Goal: Information Seeking & Learning: Learn about a topic

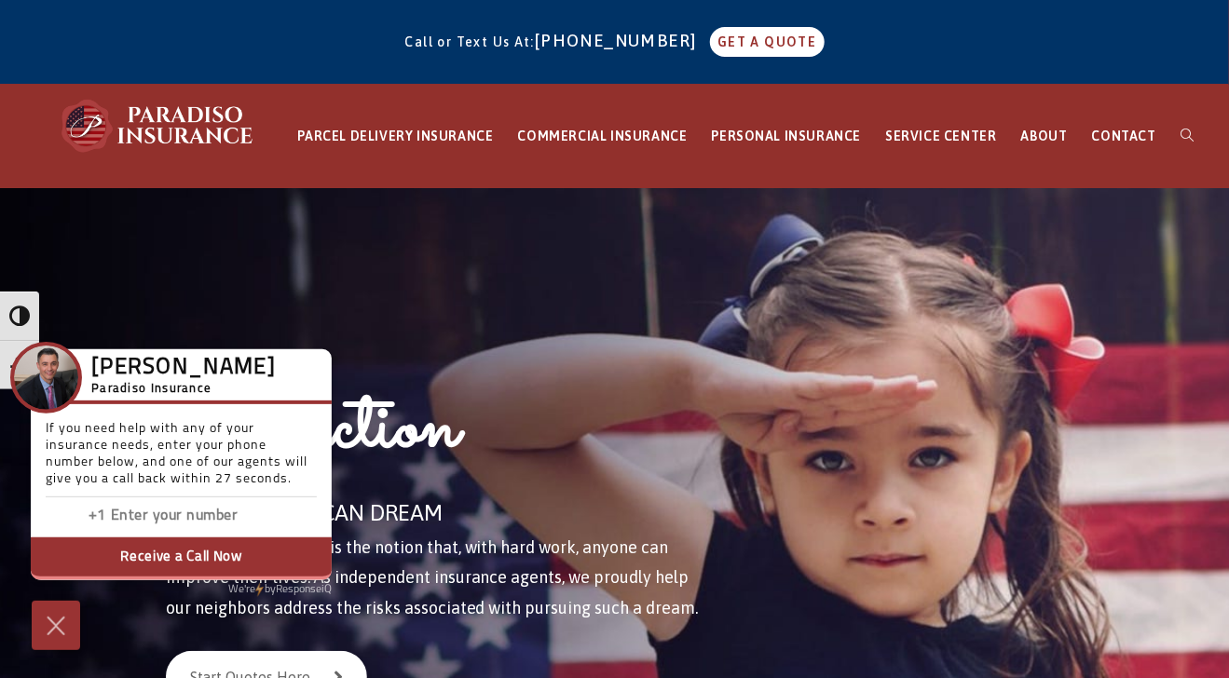
click at [729, 266] on div "Protection FOR THE AMERICAN DREAM The American Dream is the notion that, with h…" at bounding box center [453, 525] width 641 height 675
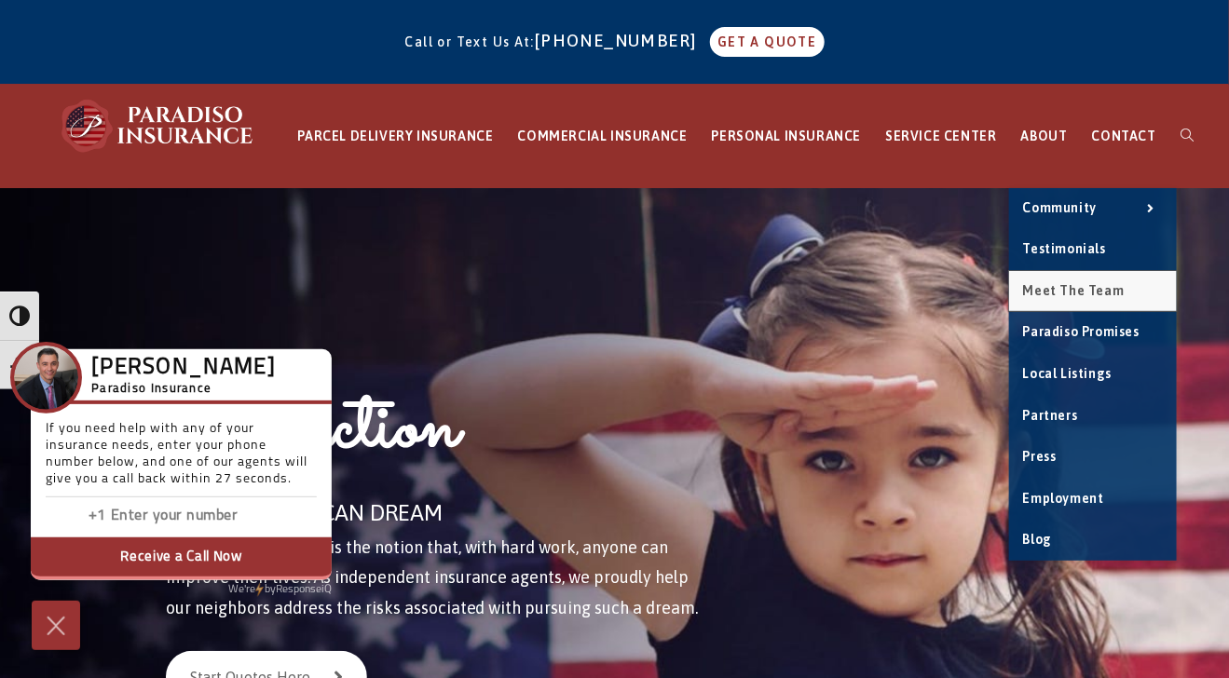
click at [1054, 276] on link "Meet the Team" at bounding box center [1093, 291] width 168 height 41
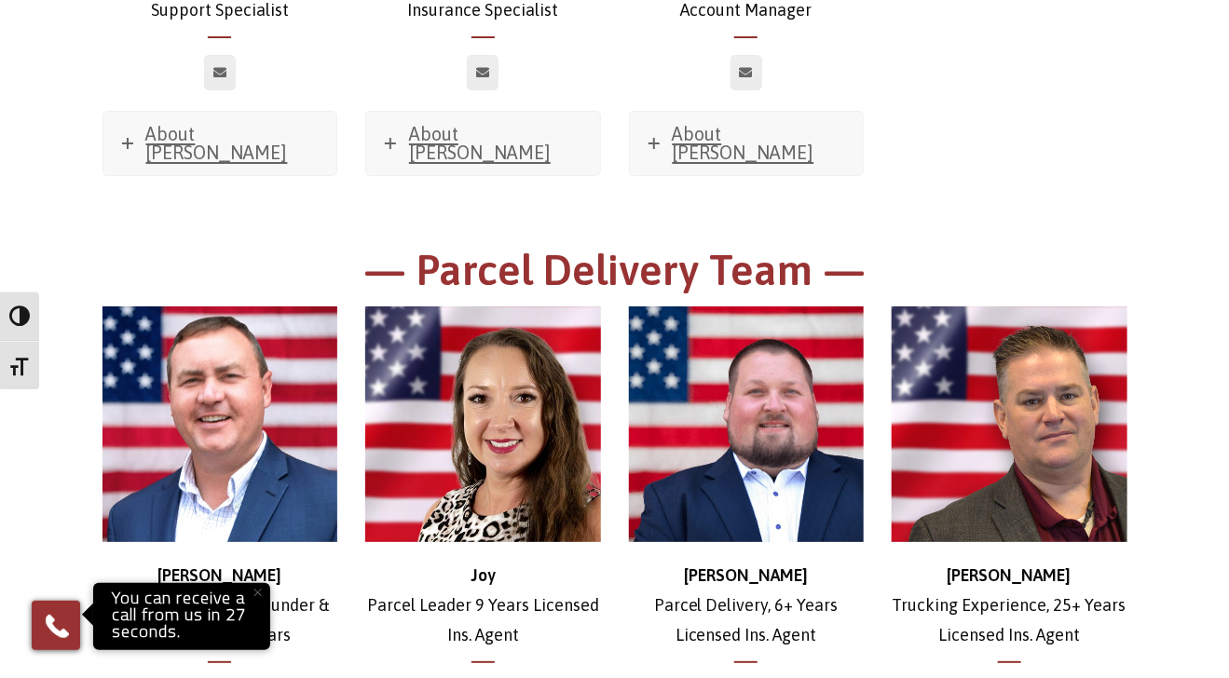
scroll to position [2628, 0]
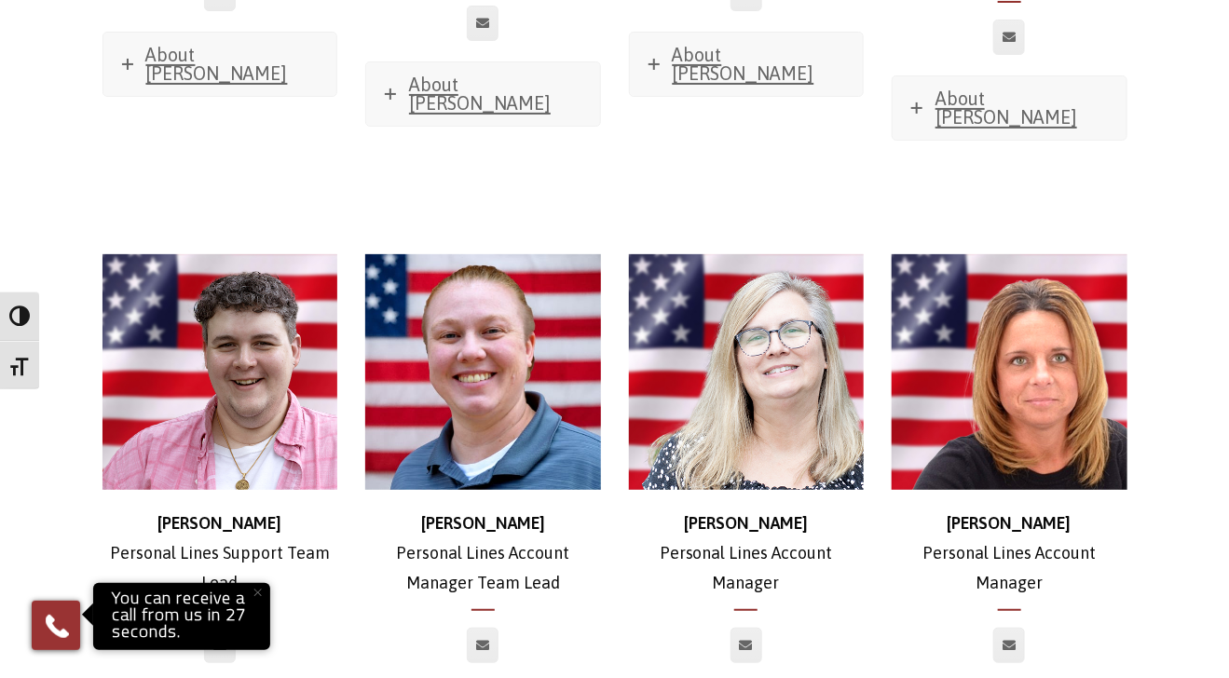
scroll to position [8452, 0]
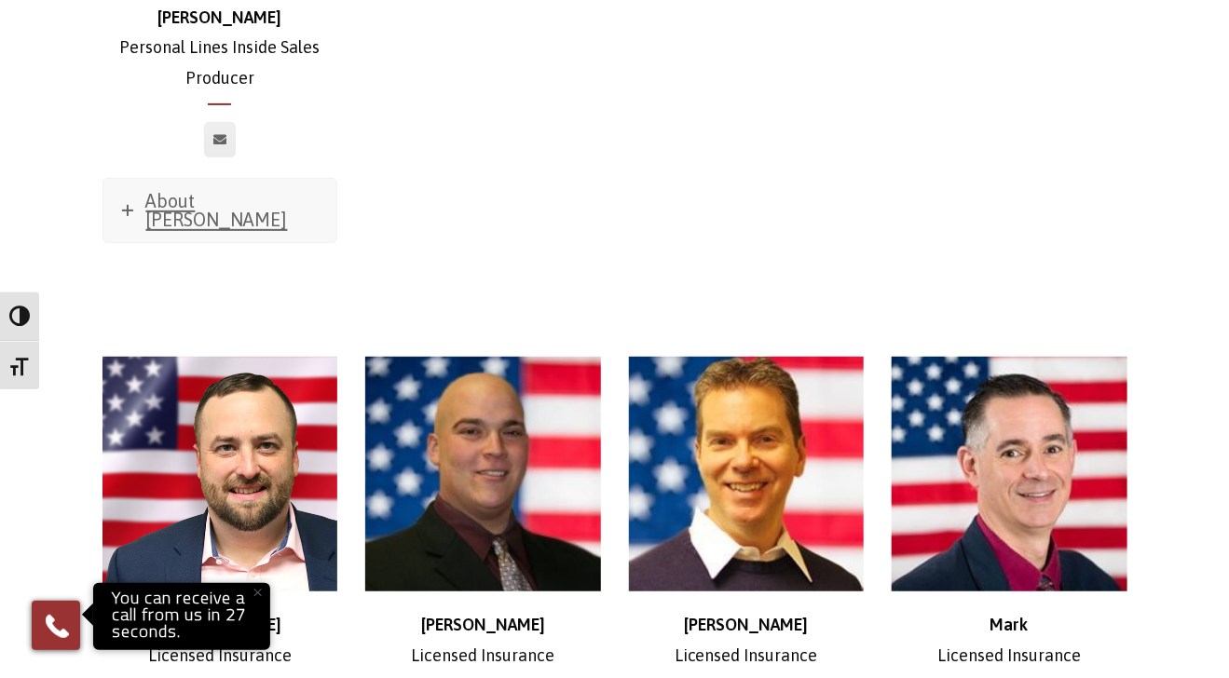
click at [390, 578] on div "[PERSON_NAME] Licensed Insurance Professional About [PERSON_NAME] Favorite Movi…" at bounding box center [483, 613] width 264 height 607
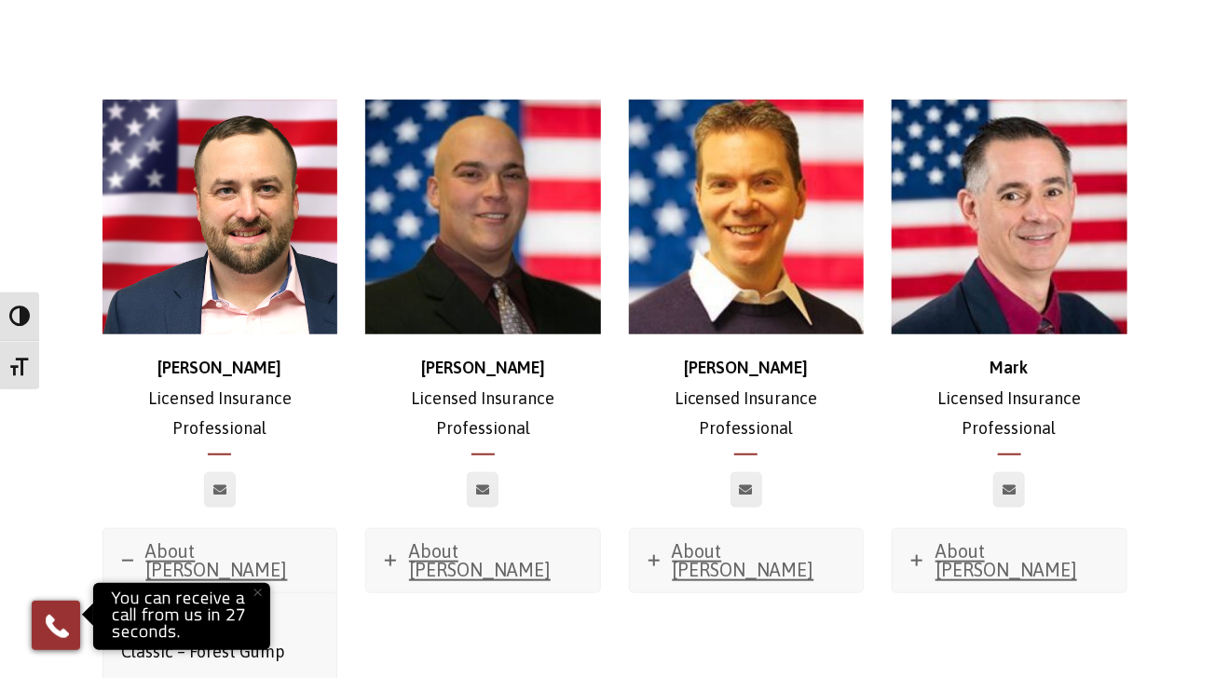
scroll to position [8708, 0]
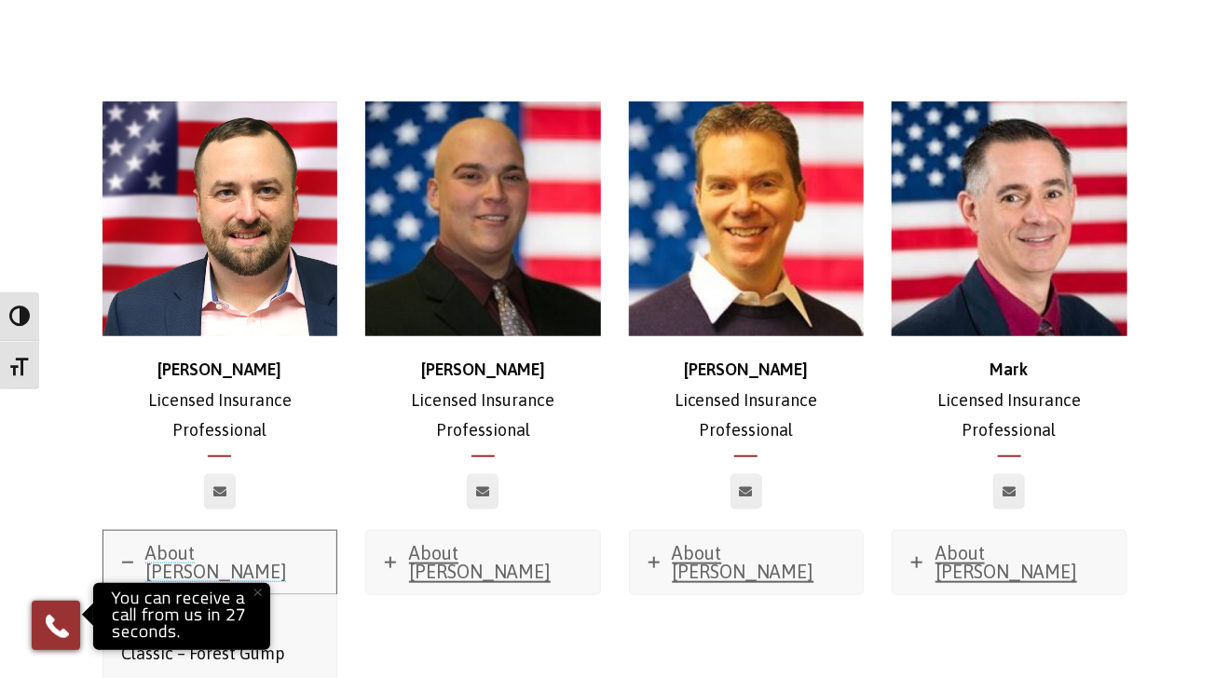
click at [176, 542] on span "About [PERSON_NAME]" at bounding box center [217, 562] width 142 height 40
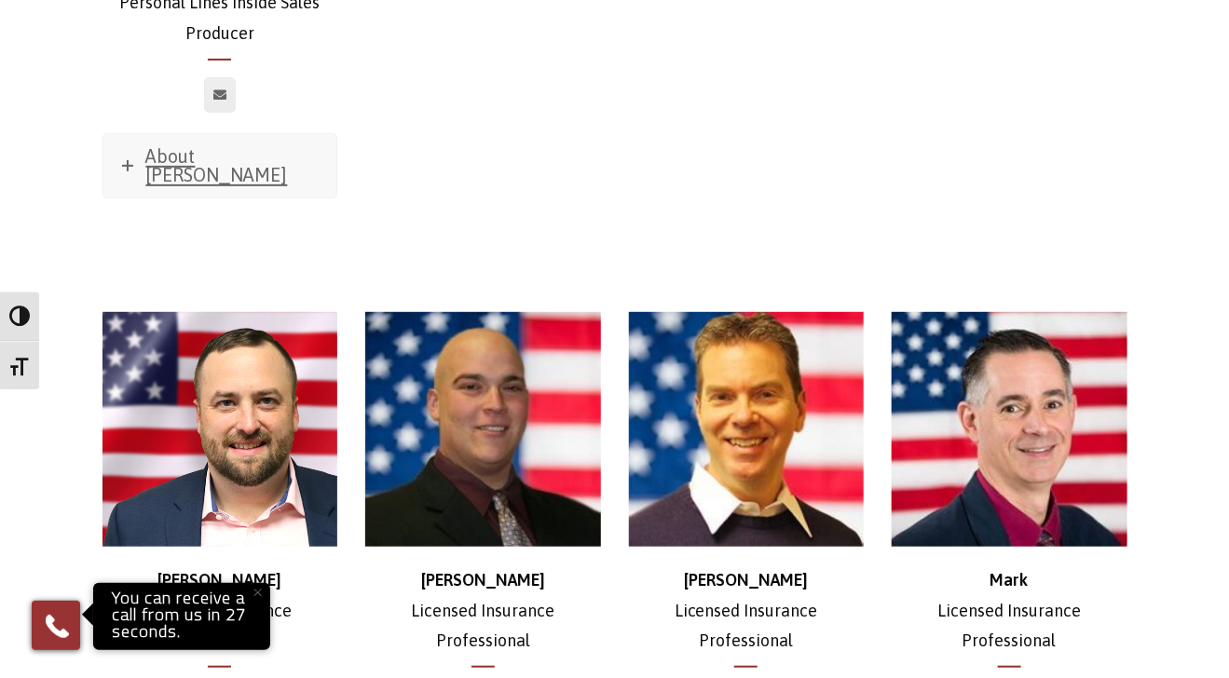
scroll to position [8494, 0]
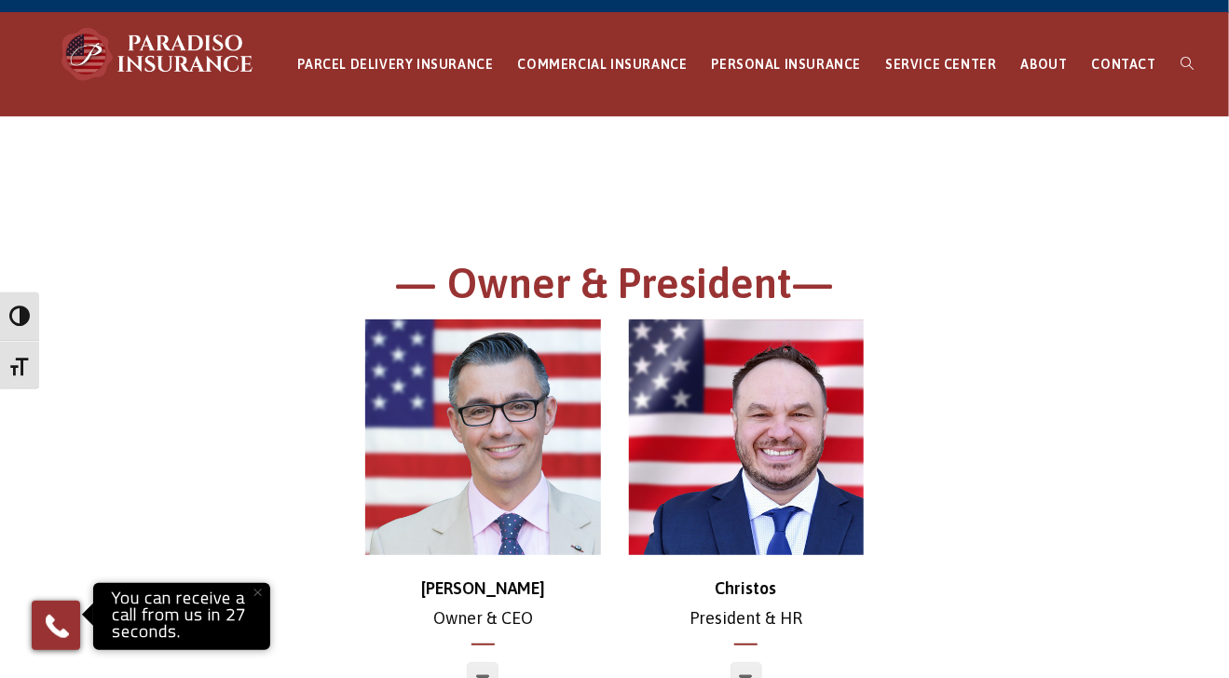
scroll to position [0, 0]
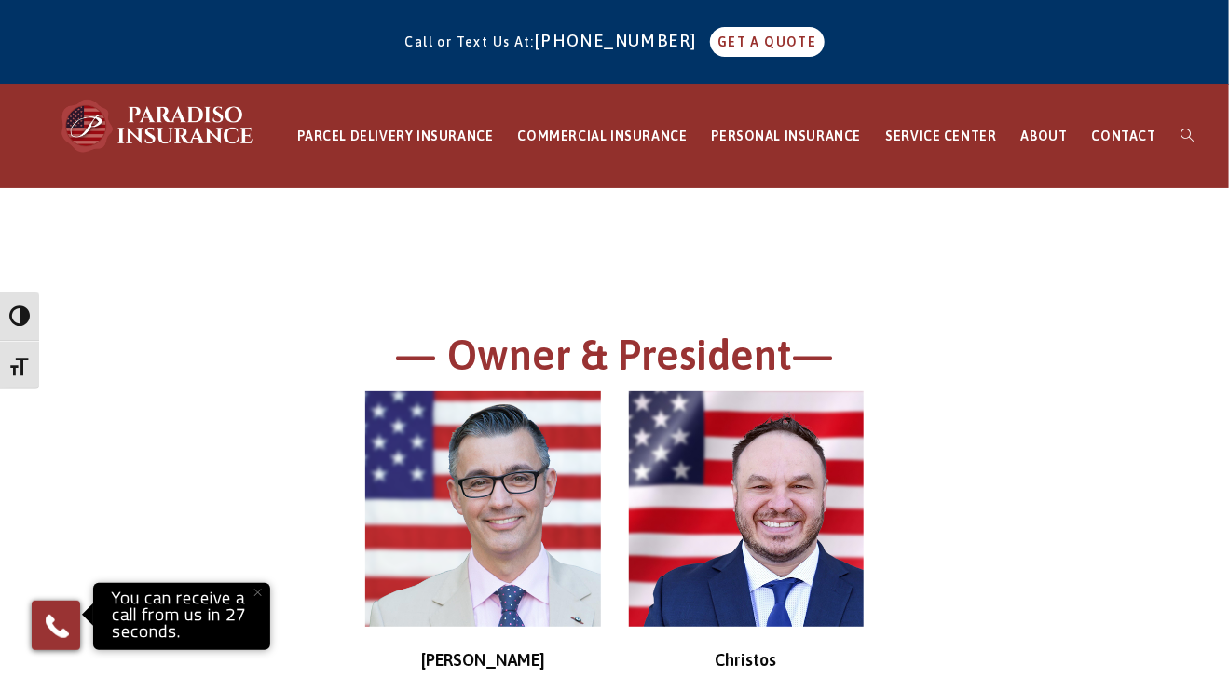
click at [1037, 271] on div at bounding box center [614, 258] width 1025 height 47
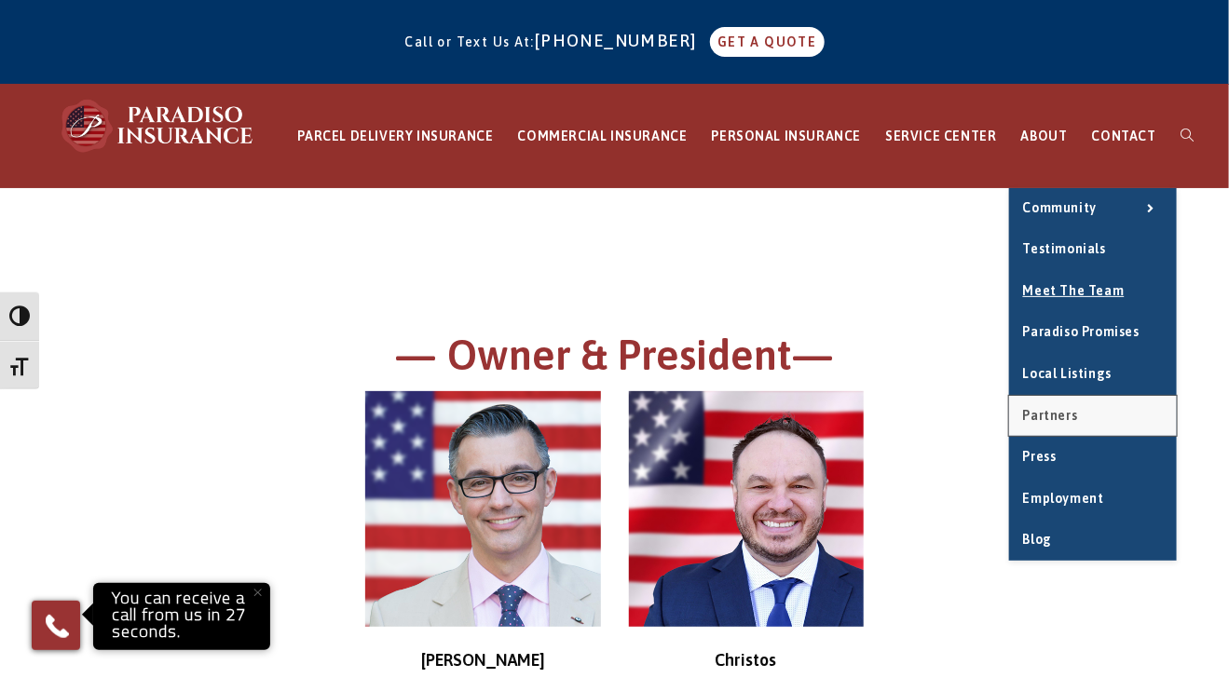
click at [1058, 415] on span "Partners" at bounding box center [1050, 415] width 55 height 15
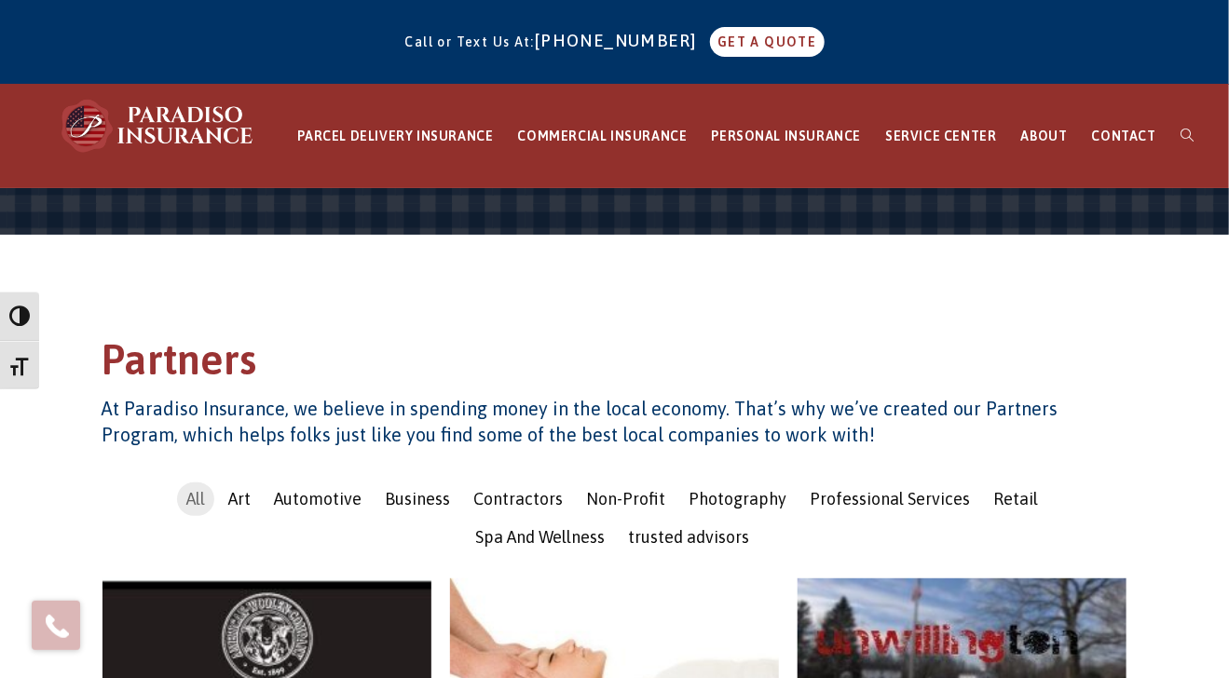
click at [837, 408] on h4 "At Paradiso Insurance, we believe in spending money in the local economy. That’…" at bounding box center [614, 422] width 1025 height 52
click at [695, 342] on h1 "Partners" at bounding box center [614, 365] width 1025 height 64
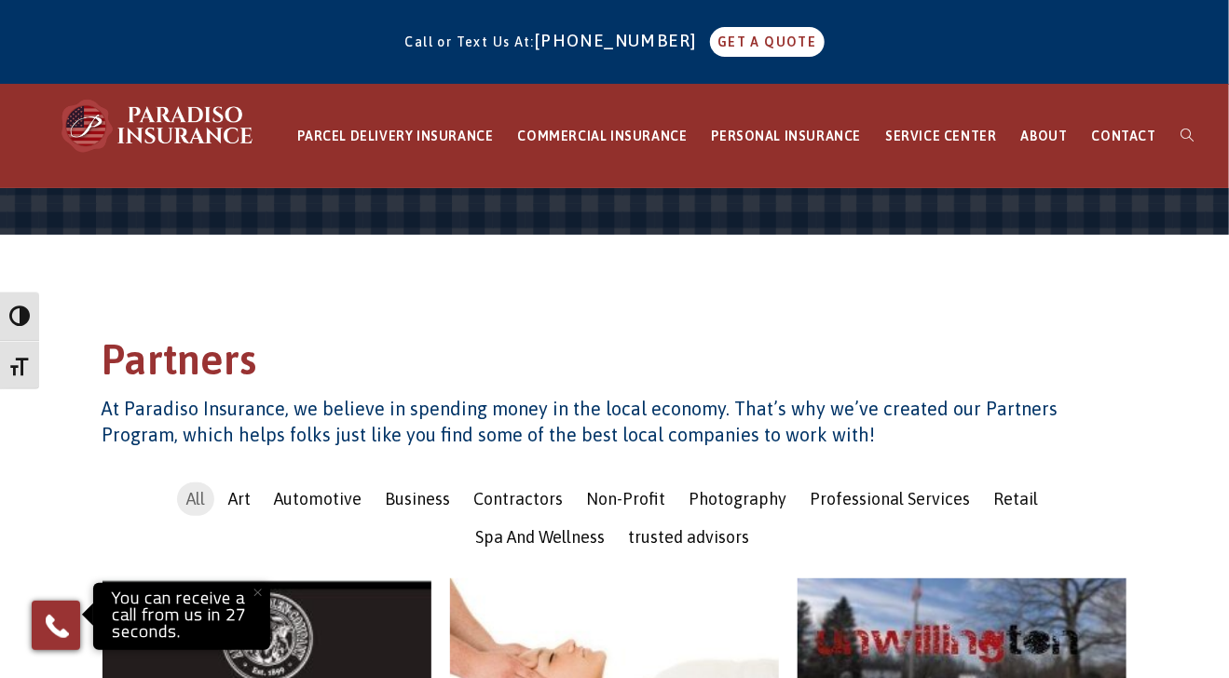
click at [808, 387] on h1 "Partners" at bounding box center [614, 365] width 1025 height 64
click at [829, 417] on h4 "At Paradiso Insurance, we believe in spending money in the local economy. That’…" at bounding box center [614, 422] width 1025 height 52
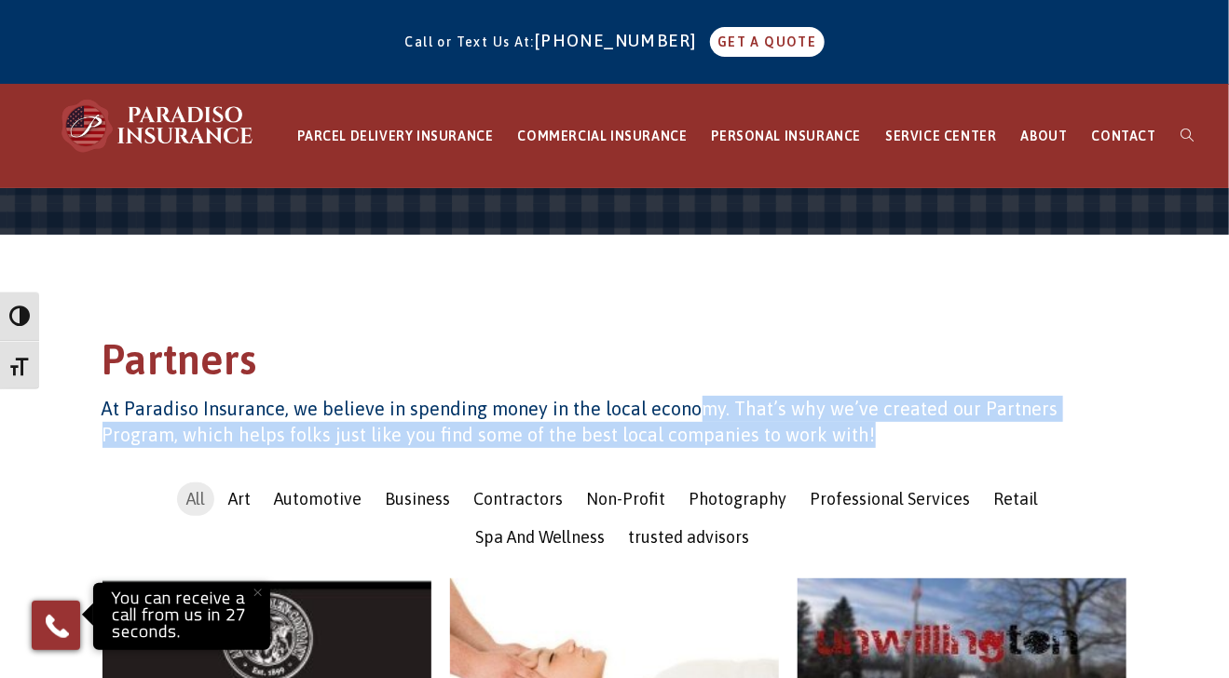
drag, startPoint x: 780, startPoint y: 455, endPoint x: 692, endPoint y: 396, distance: 105.4
click at [692, 396] on div "At Paradiso Insurance, we believe in spending money in the local economy. That’…" at bounding box center [614, 432] width 1025 height 73
click at [692, 396] on h4 "At Paradiso Insurance, we believe in spending money in the local economy. That’…" at bounding box center [614, 422] width 1025 height 52
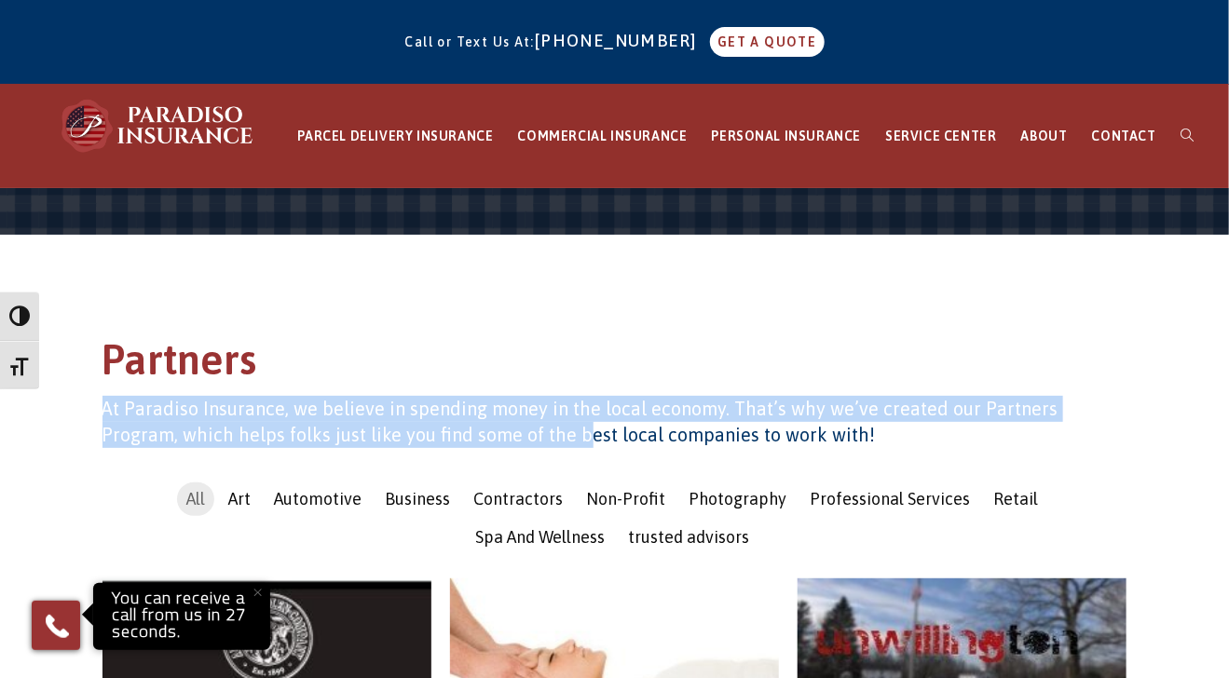
drag, startPoint x: 307, startPoint y: 374, endPoint x: 496, endPoint y: 465, distance: 209.6
click at [496, 465] on div "Partners At Paradiso Insurance, we believe in spending money in the local econo…" at bounding box center [614, 401] width 1025 height 137
click at [496, 465] on div "At Paradiso Insurance, we believe in spending money in the local economy. That’…" at bounding box center [614, 432] width 1025 height 73
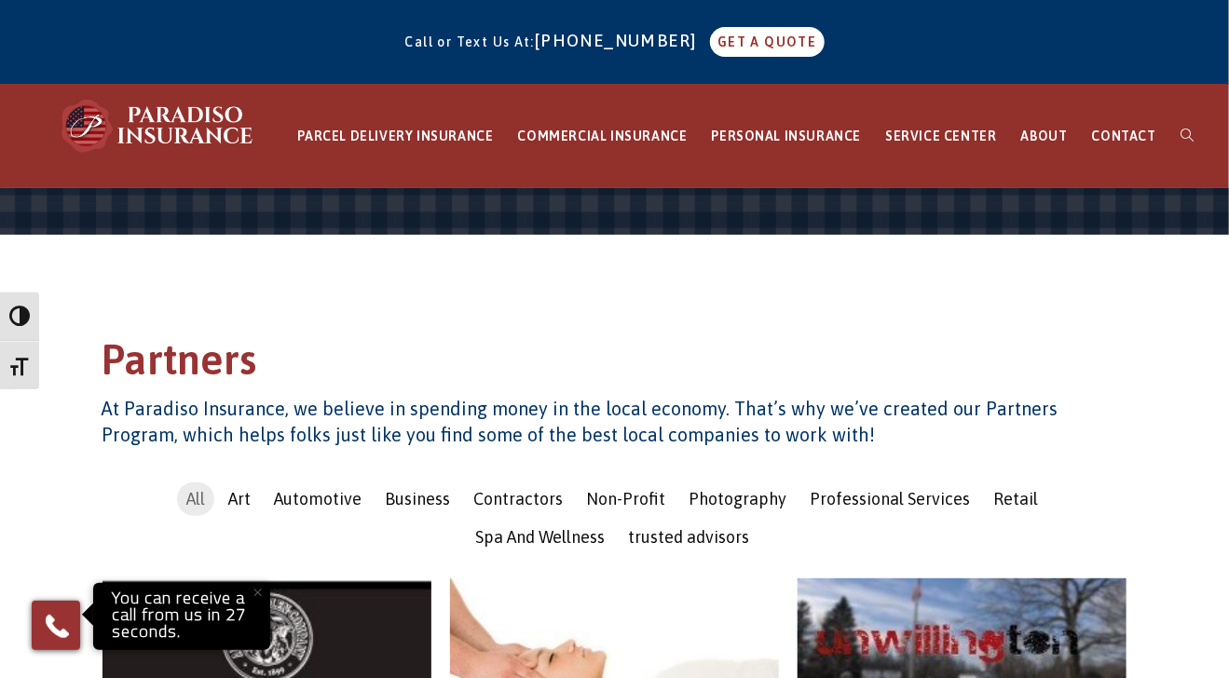
click at [781, 360] on h1 "Partners" at bounding box center [614, 365] width 1025 height 64
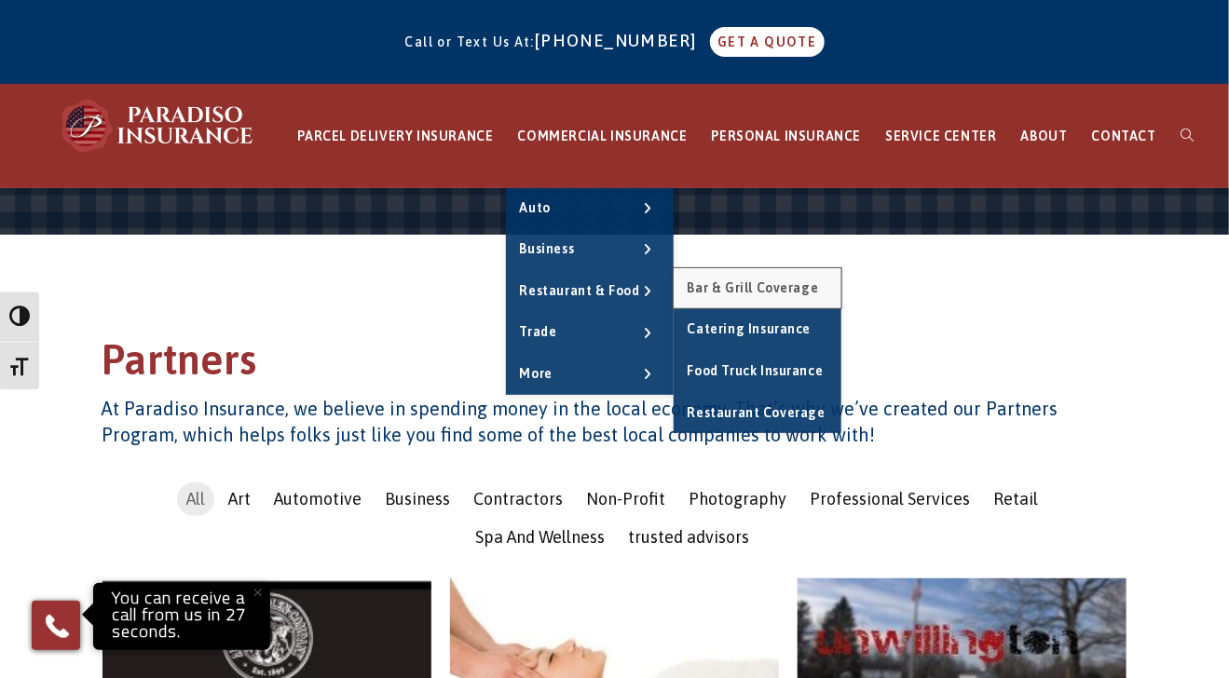
click at [749, 289] on span "Bar & Grill Coverage" at bounding box center [752, 287] width 131 height 15
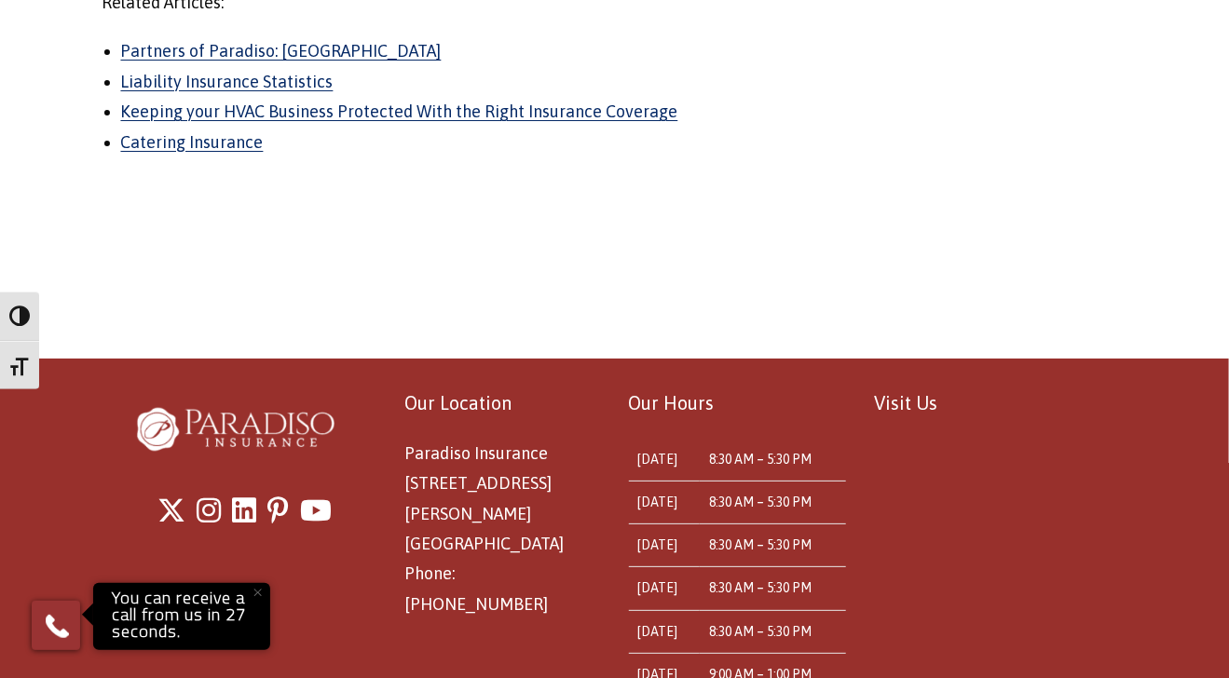
scroll to position [2703, 0]
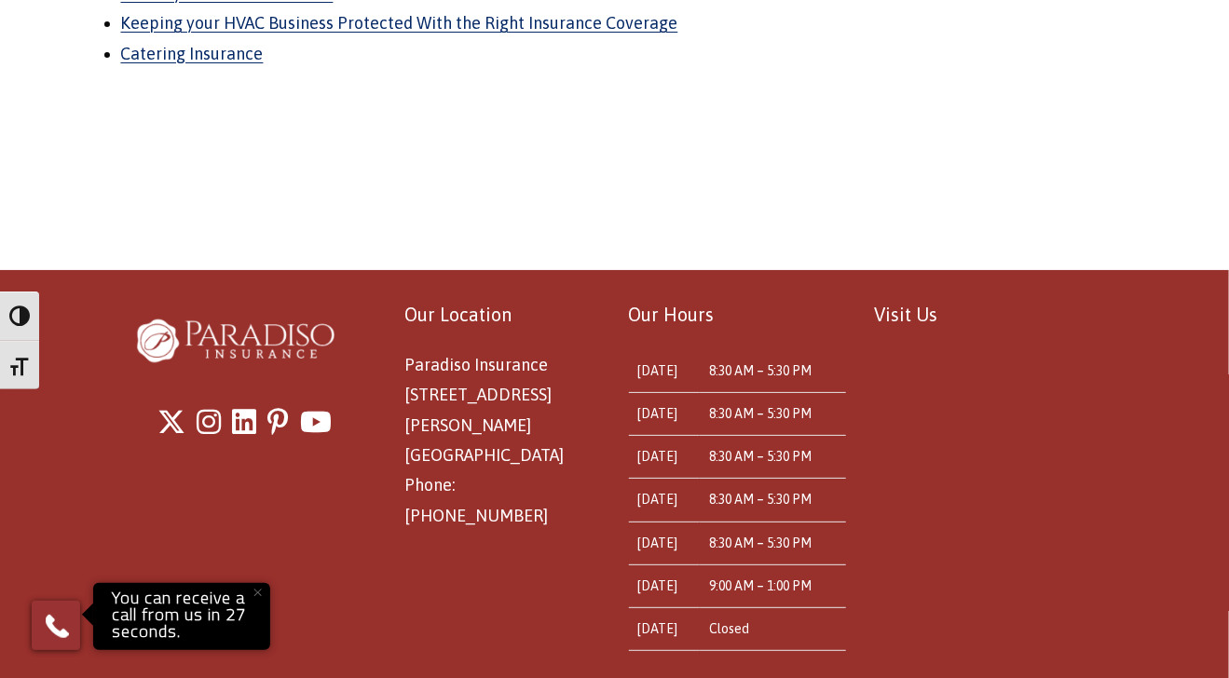
drag, startPoint x: 1238, startPoint y: 71, endPoint x: 1241, endPoint y: 665, distance: 594.3
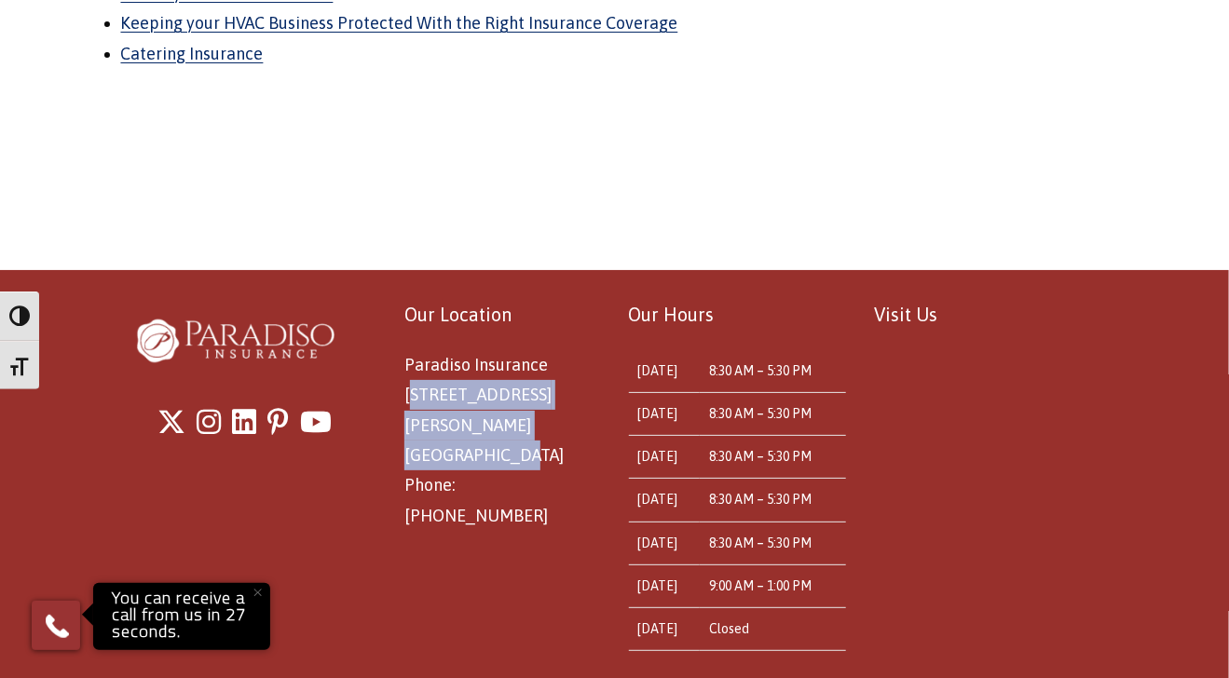
drag, startPoint x: 602, startPoint y: 420, endPoint x: 400, endPoint y: 387, distance: 204.7
click at [400, 387] on div "Our Location Paradiso Insurance 8 East Main St Stafford Springs, CT 06076 Phone…" at bounding box center [492, 424] width 246 height 252
copy span "8 East Main St Stafford Springs, CT 06076"
